Goal: Task Accomplishment & Management: Use online tool/utility

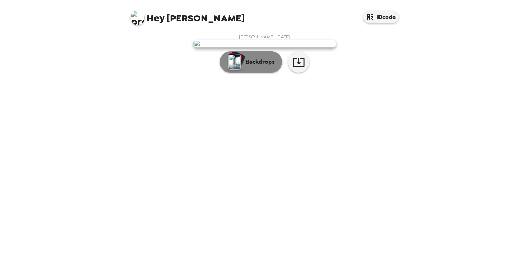
click at [266, 66] on p "Backdrops" at bounding box center [258, 62] width 32 height 9
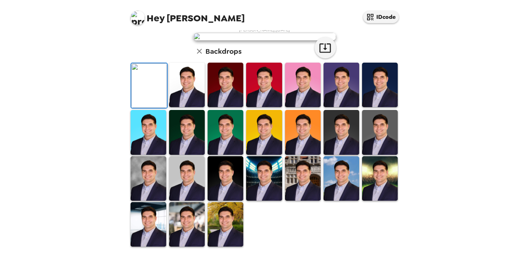
scroll to position [143, 0]
click at [190, 107] on img at bounding box center [187, 85] width 36 height 45
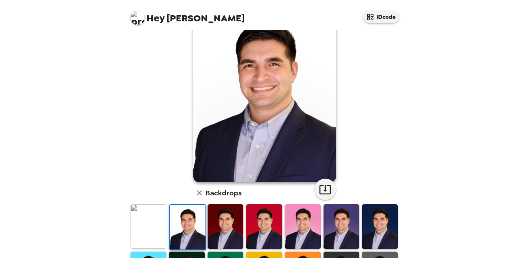
scroll to position [107, 0]
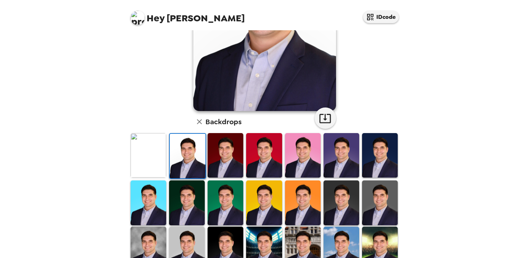
click at [198, 204] on img at bounding box center [187, 203] width 36 height 45
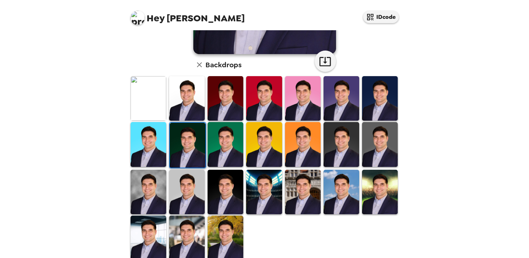
scroll to position [174, 0]
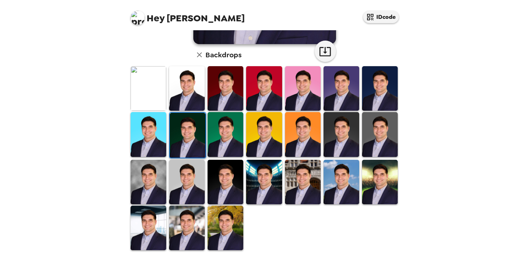
click at [185, 222] on img at bounding box center [187, 228] width 36 height 45
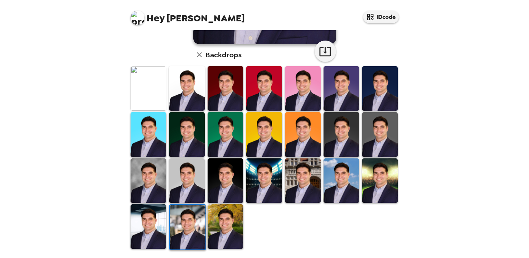
click at [150, 233] on img at bounding box center [148, 227] width 36 height 45
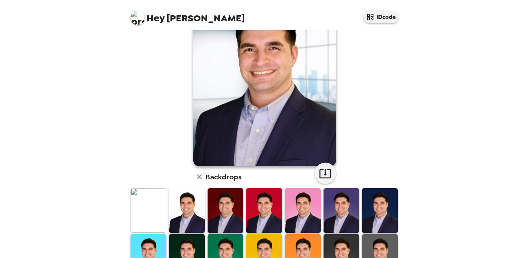
scroll to position [0, 0]
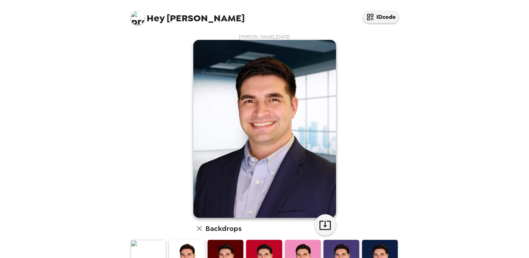
click at [271, 114] on img at bounding box center [264, 129] width 143 height 178
click at [266, 106] on img at bounding box center [264, 129] width 143 height 178
click at [272, 126] on img at bounding box center [264, 129] width 143 height 178
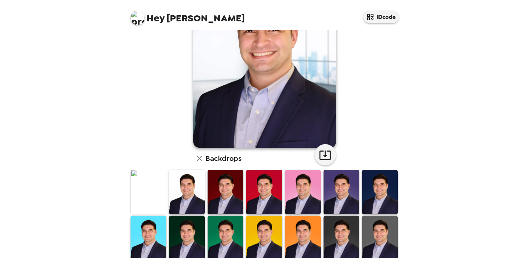
scroll to position [36, 0]
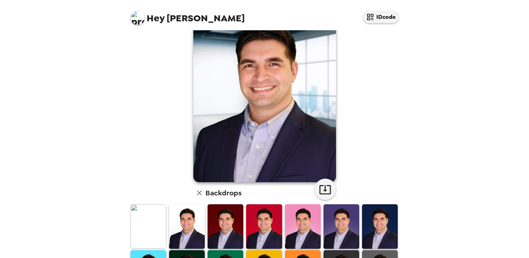
click at [274, 105] on img at bounding box center [264, 93] width 143 height 178
click at [263, 102] on img at bounding box center [264, 93] width 143 height 178
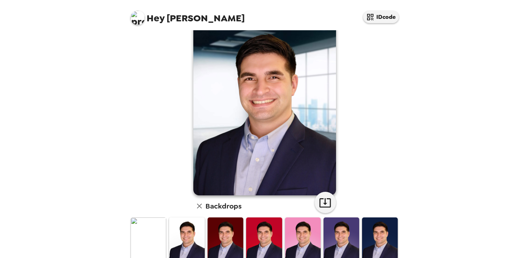
scroll to position [0, 0]
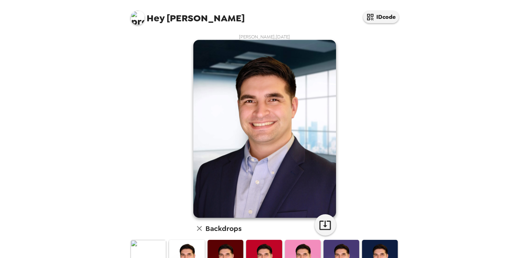
click at [285, 105] on img at bounding box center [264, 129] width 143 height 178
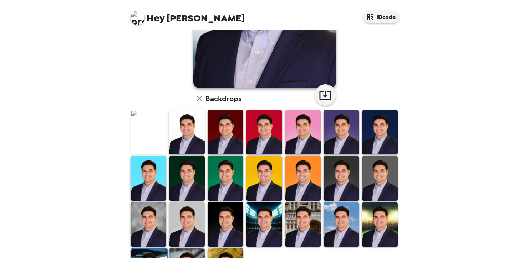
scroll to position [174, 0]
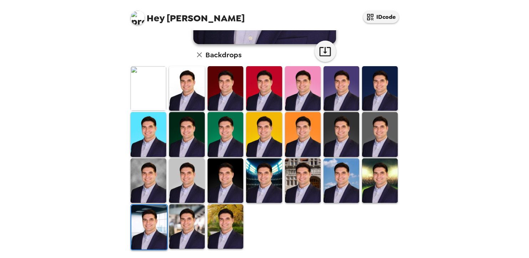
click at [186, 182] on img at bounding box center [187, 181] width 36 height 45
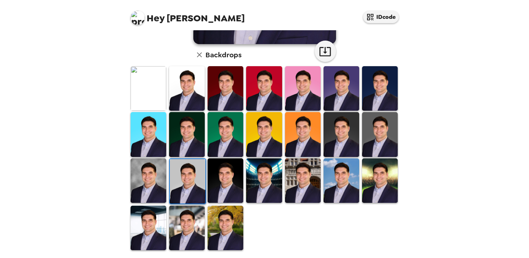
click at [219, 220] on img at bounding box center [225, 228] width 36 height 45
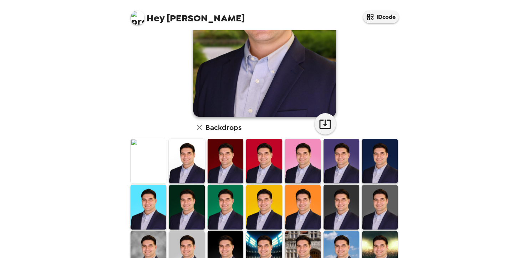
scroll to position [0, 0]
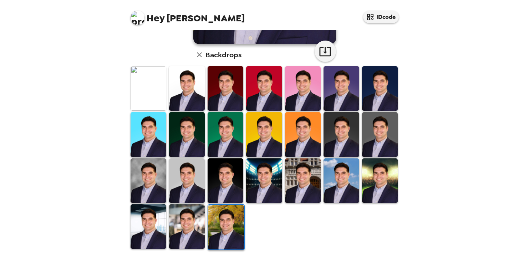
click at [197, 214] on img at bounding box center [187, 227] width 36 height 45
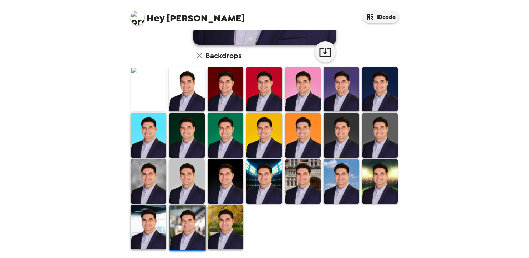
scroll to position [174, 0]
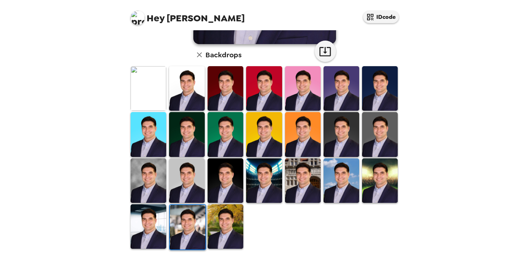
click at [192, 219] on img at bounding box center [188, 227] width 36 height 45
click at [161, 224] on img at bounding box center [148, 227] width 36 height 45
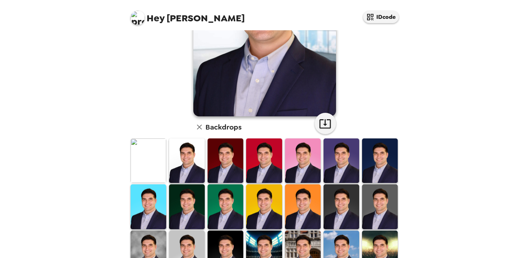
scroll to position [31, 0]
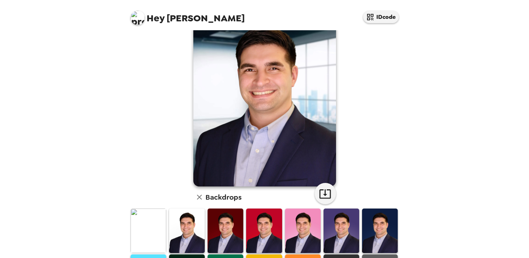
click at [277, 101] on img at bounding box center [264, 98] width 143 height 178
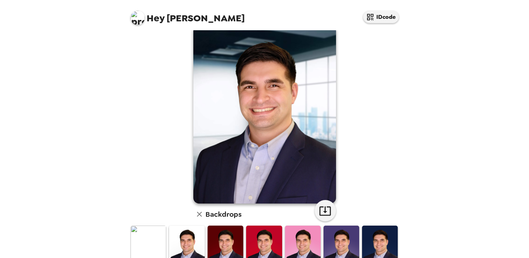
scroll to position [0, 0]
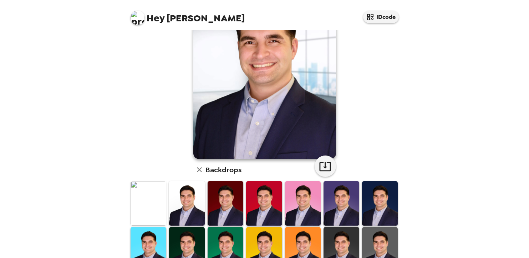
scroll to position [71, 0]
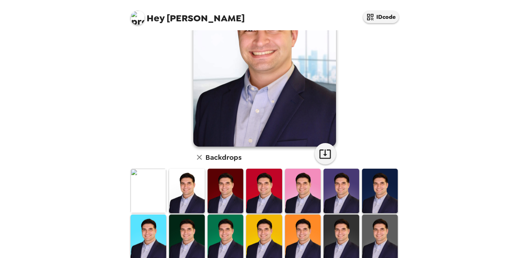
click at [339, 232] on img at bounding box center [341, 237] width 36 height 45
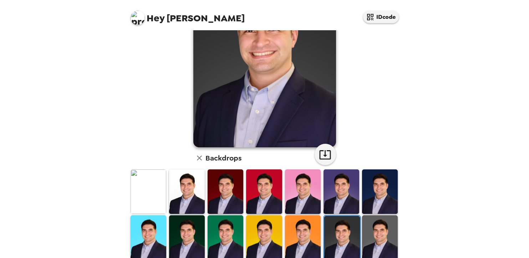
scroll to position [143, 0]
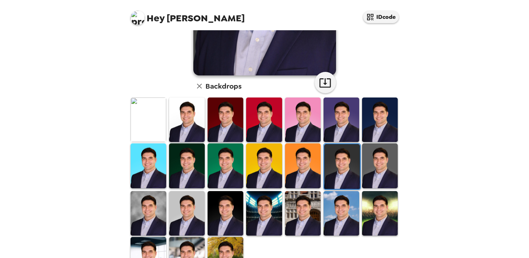
click at [386, 166] on img at bounding box center [380, 166] width 36 height 45
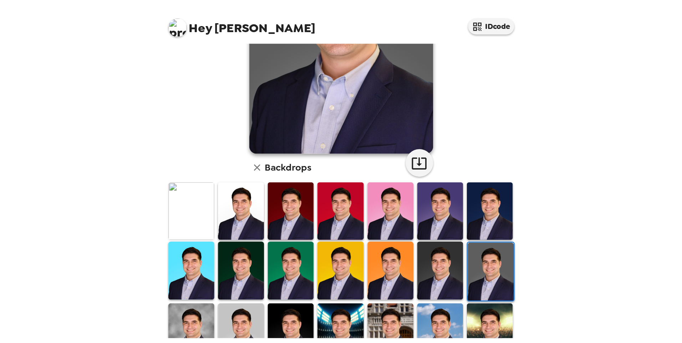
scroll to position [107, 0]
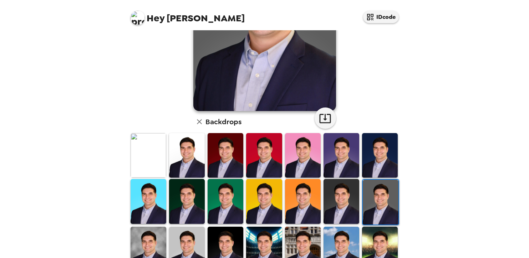
click at [152, 247] on img at bounding box center [148, 249] width 36 height 45
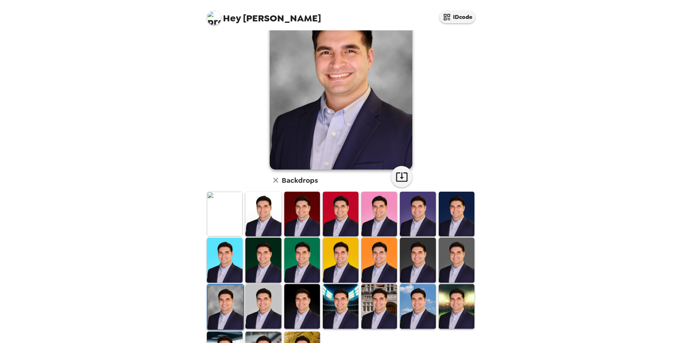
scroll to position [0, 0]
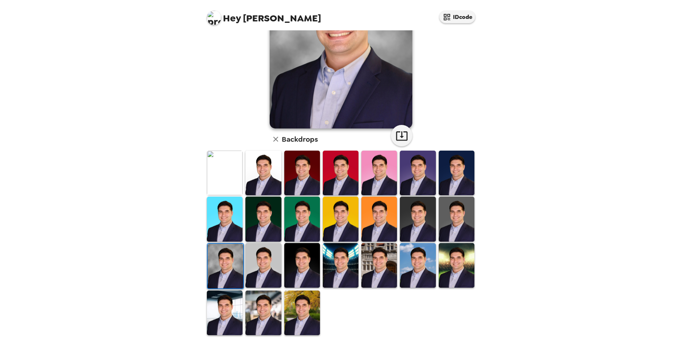
click at [263, 258] on img at bounding box center [263, 265] width 36 height 45
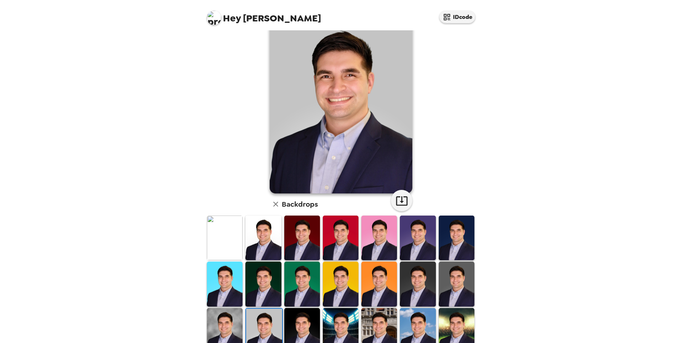
scroll to position [36, 0]
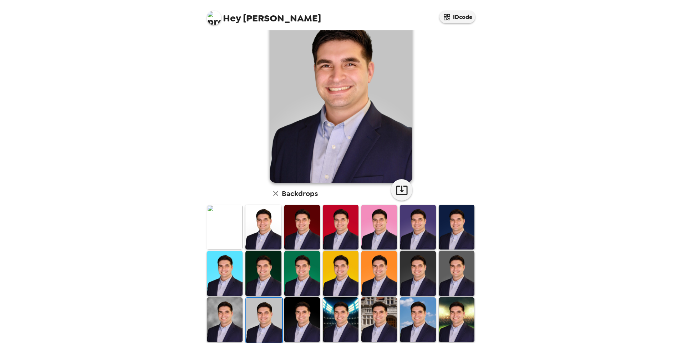
click at [229, 258] on img at bounding box center [225, 319] width 36 height 45
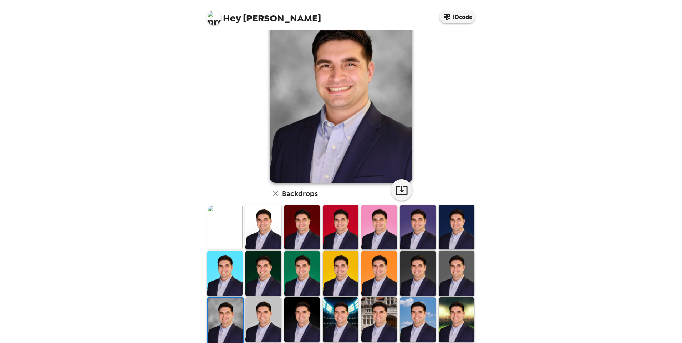
click at [300, 258] on img at bounding box center [302, 319] width 36 height 45
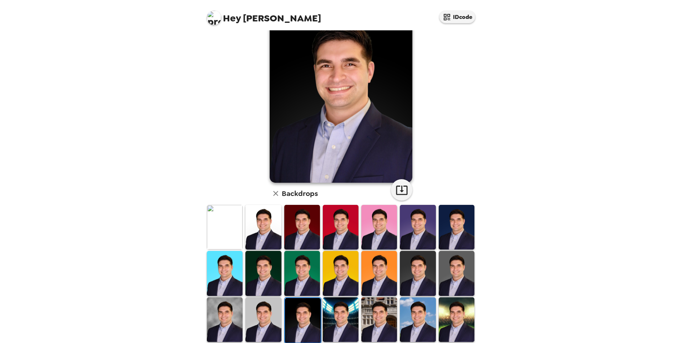
click at [341, 258] on img at bounding box center [341, 319] width 36 height 45
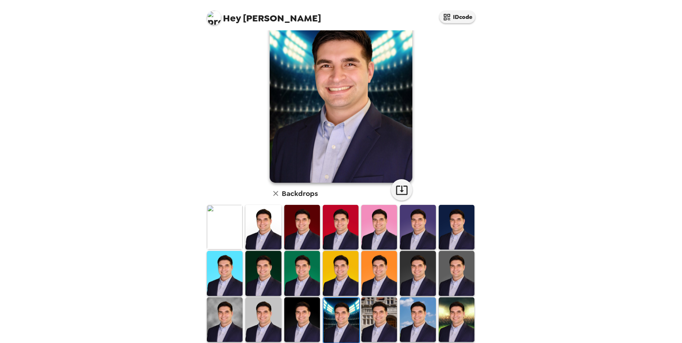
click at [374, 258] on img at bounding box center [379, 319] width 36 height 45
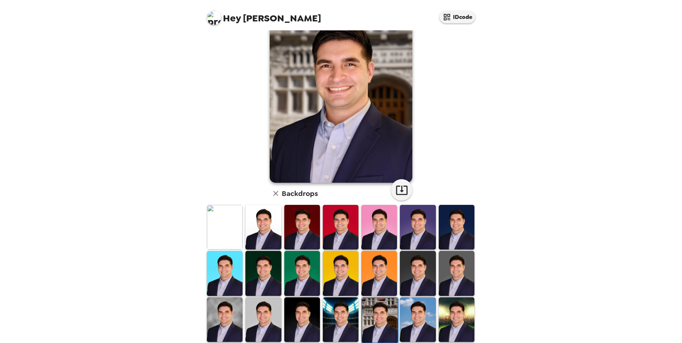
scroll to position [0, 0]
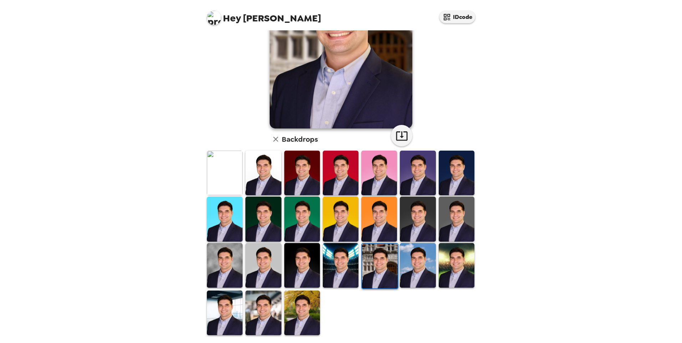
click at [415, 257] on img at bounding box center [418, 265] width 36 height 45
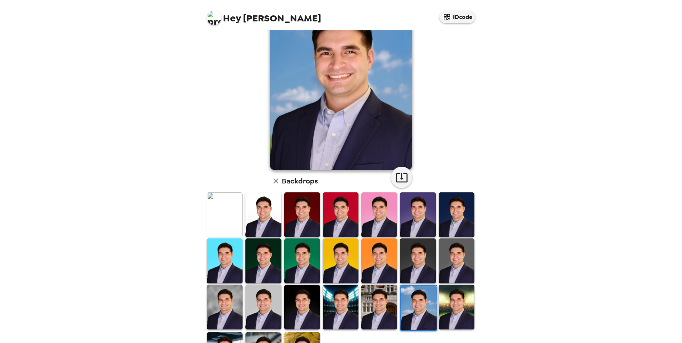
scroll to position [90, 0]
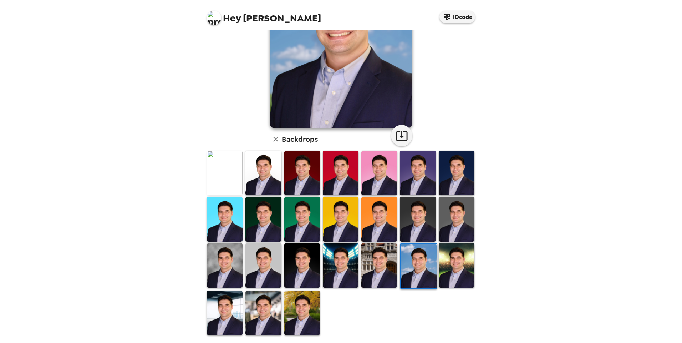
click at [261, 180] on img at bounding box center [263, 172] width 36 height 45
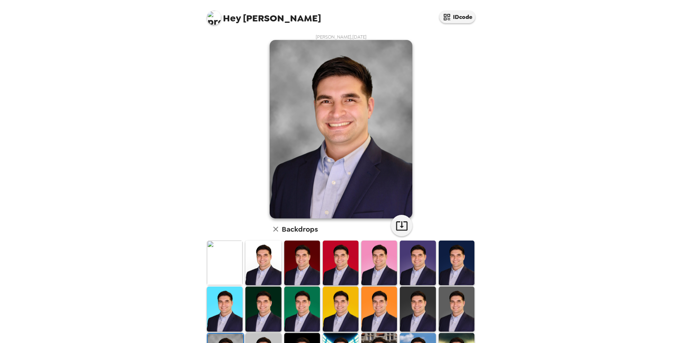
scroll to position [90, 0]
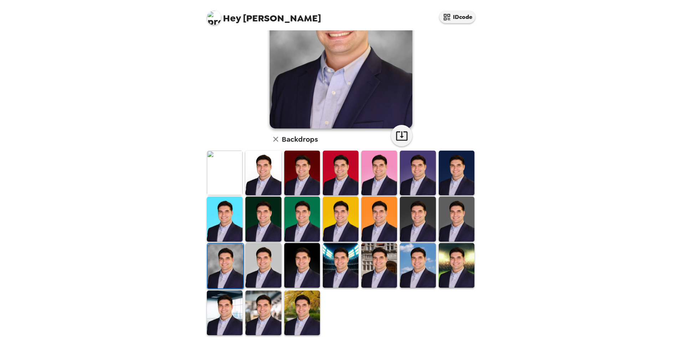
click at [237, 176] on img at bounding box center [225, 172] width 36 height 45
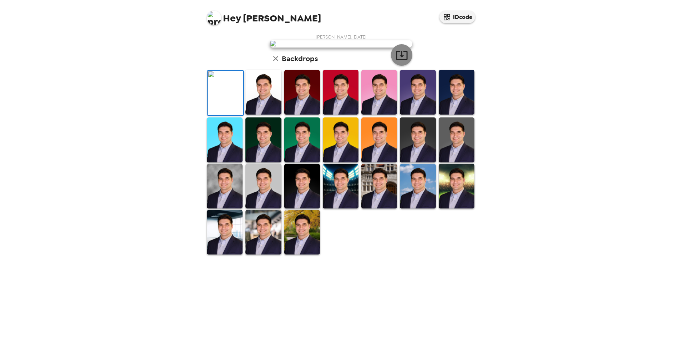
click at [397, 61] on icon "button" at bounding box center [401, 55] width 12 height 12
click at [267, 114] on img at bounding box center [263, 92] width 36 height 45
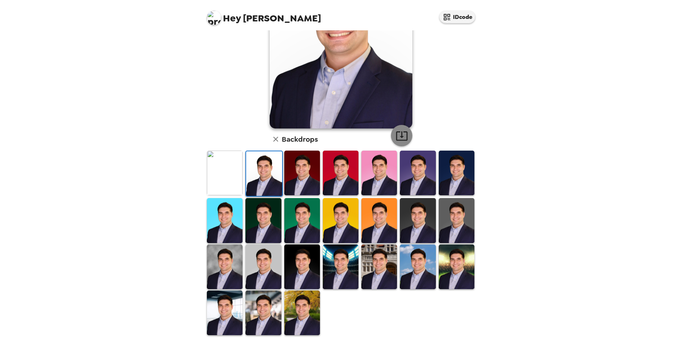
click at [398, 133] on icon "button" at bounding box center [401, 135] width 12 height 12
click at [427, 219] on img at bounding box center [418, 220] width 36 height 45
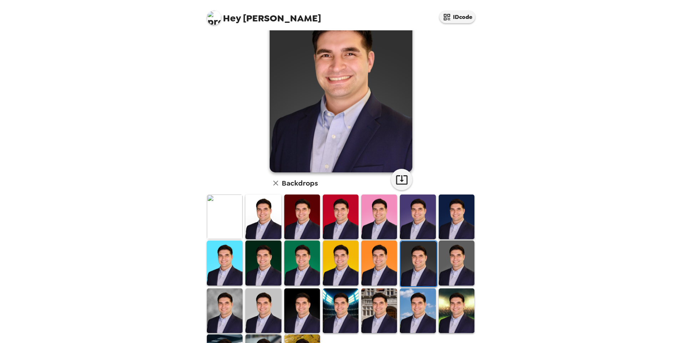
scroll to position [0, 0]
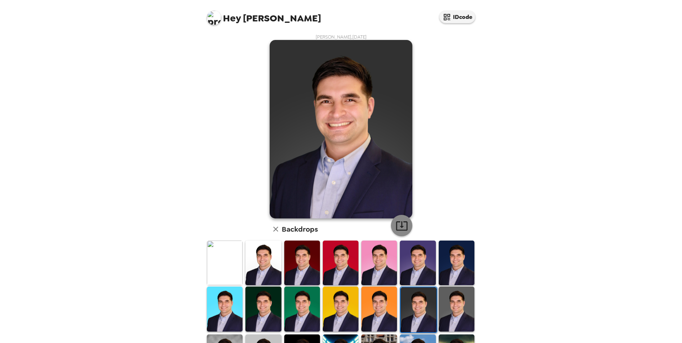
click at [400, 228] on icon "button" at bounding box center [401, 225] width 12 height 12
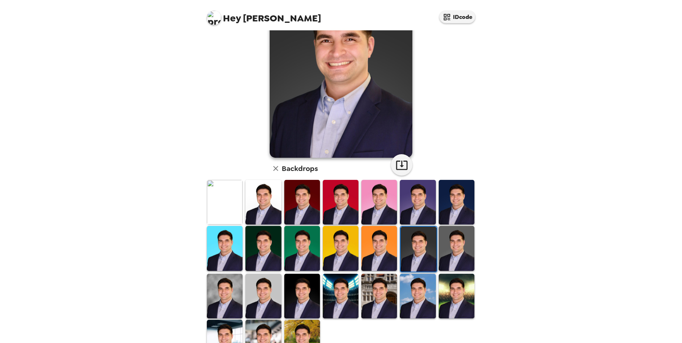
scroll to position [90, 0]
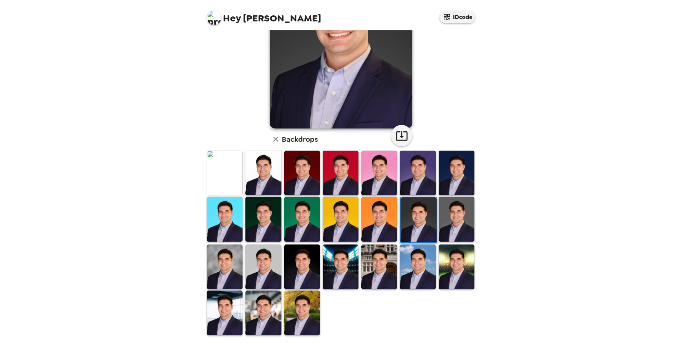
click at [456, 225] on img at bounding box center [456, 218] width 36 height 45
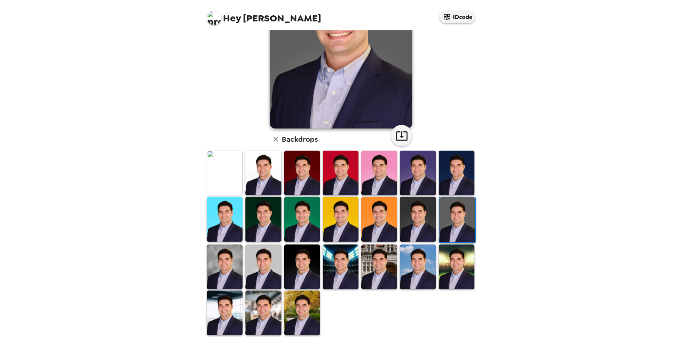
click at [262, 304] on img at bounding box center [263, 312] width 36 height 45
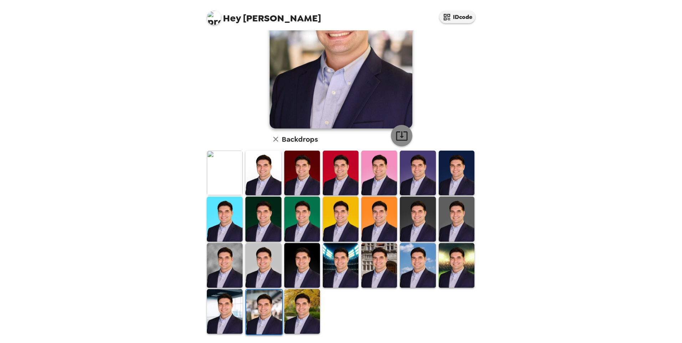
click at [395, 132] on icon "button" at bounding box center [401, 135] width 12 height 12
click at [457, 80] on div "[PERSON_NAME] , [DATE] Backdrops" at bounding box center [340, 139] width 271 height 391
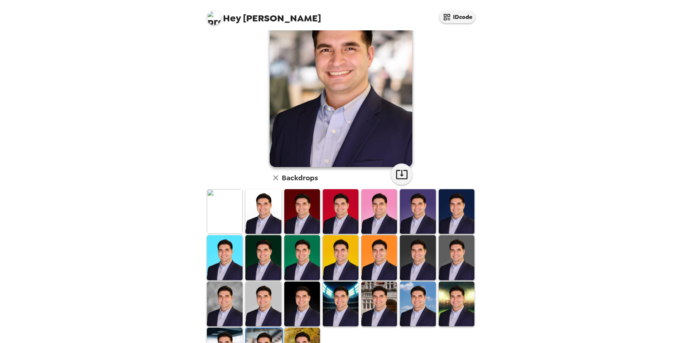
scroll to position [0, 0]
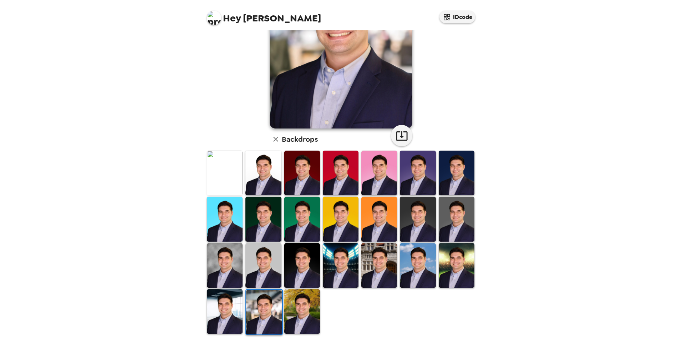
click at [230, 310] on img at bounding box center [225, 311] width 36 height 45
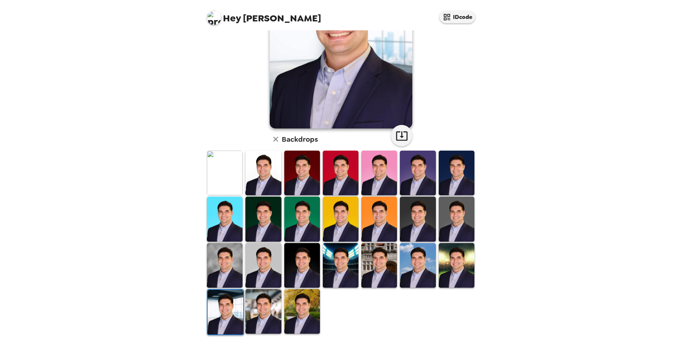
click at [255, 311] on img at bounding box center [263, 311] width 36 height 45
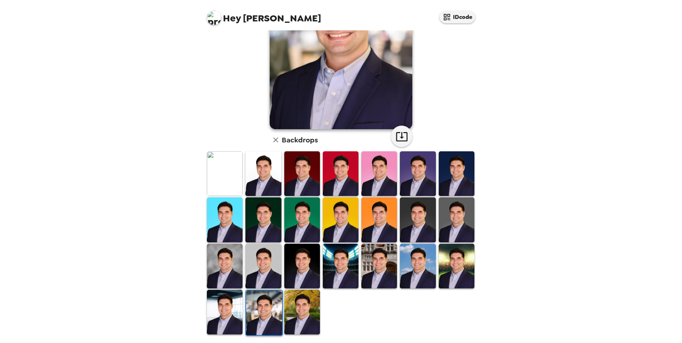
scroll to position [90, 0]
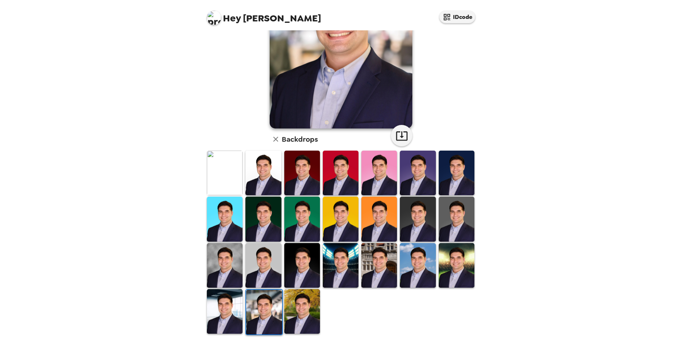
click at [269, 311] on img at bounding box center [264, 311] width 36 height 45
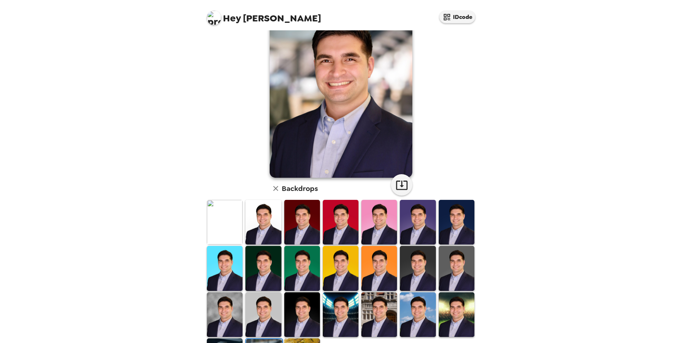
scroll to position [0, 0]
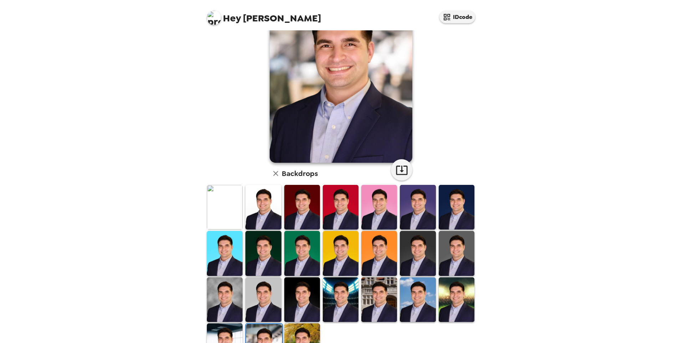
scroll to position [90, 0]
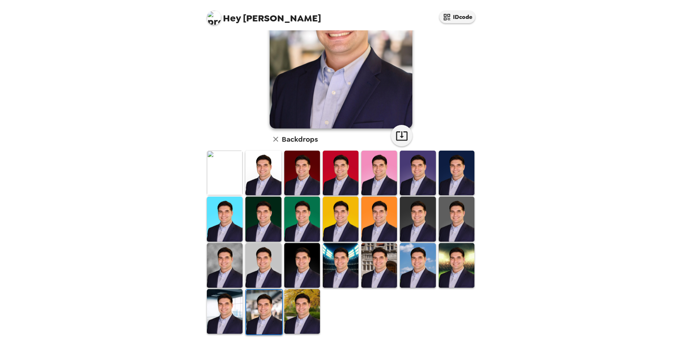
click at [221, 169] on img at bounding box center [225, 172] width 36 height 45
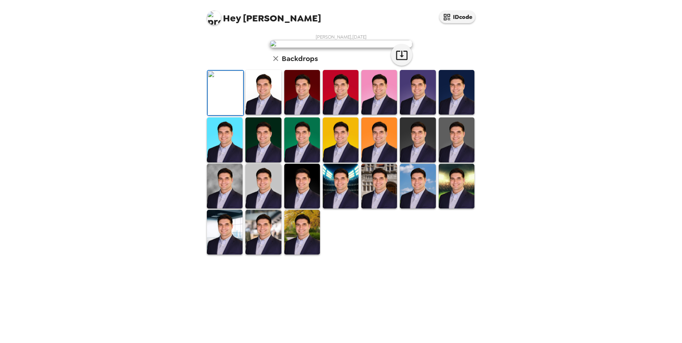
drag, startPoint x: 243, startPoint y: 169, endPoint x: 252, endPoint y: 171, distance: 8.7
click at [259, 114] on img at bounding box center [263, 92] width 36 height 45
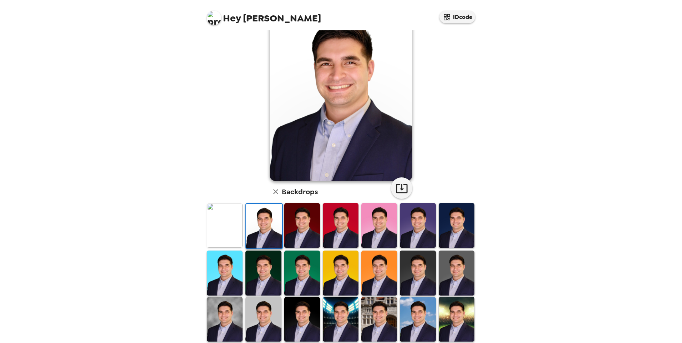
scroll to position [71, 0]
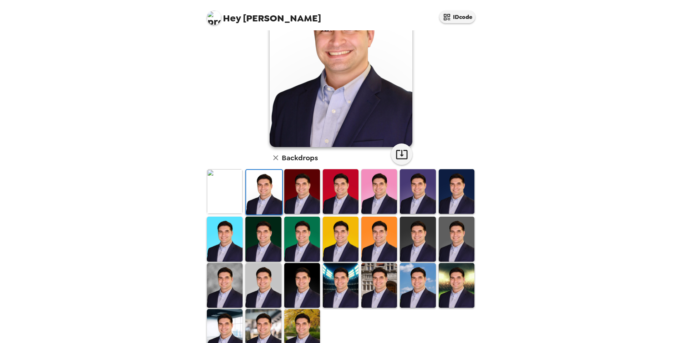
click at [258, 281] on img at bounding box center [263, 285] width 36 height 45
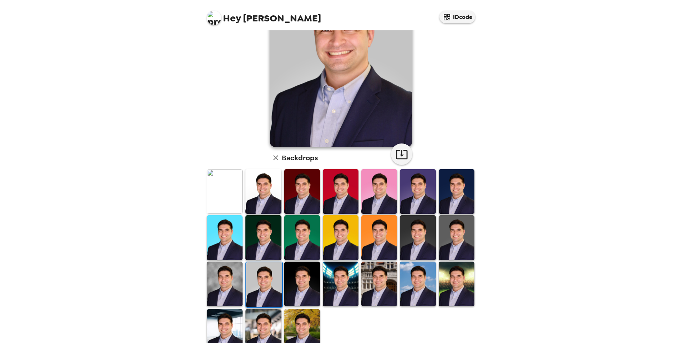
click at [455, 228] on img at bounding box center [456, 237] width 36 height 45
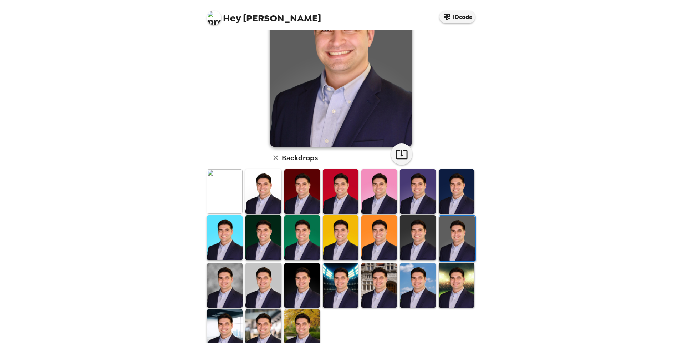
click at [423, 229] on img at bounding box center [418, 237] width 36 height 45
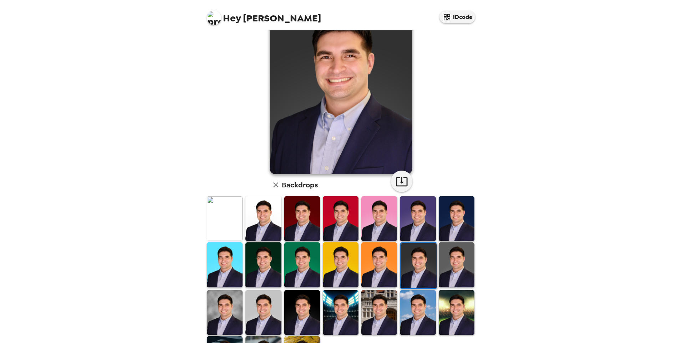
scroll to position [0, 0]
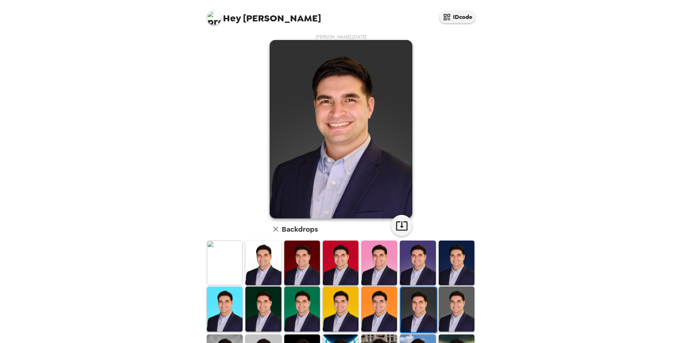
drag, startPoint x: 601, startPoint y: 41, endPoint x: 206, endPoint y: 131, distance: 405.8
click at [206, 131] on div "[PERSON_NAME] , [DATE] Backdrops" at bounding box center [340, 229] width 271 height 391
